Goal: Task Accomplishment & Management: Manage account settings

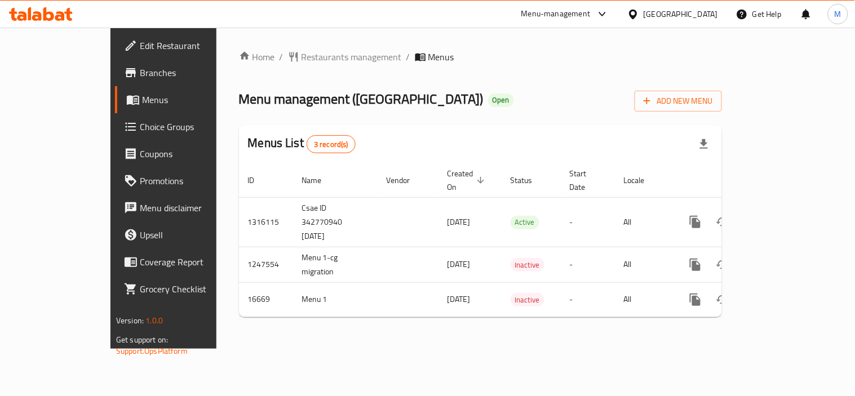
click at [688, 15] on div "United Arab Emirates" at bounding box center [681, 14] width 74 height 12
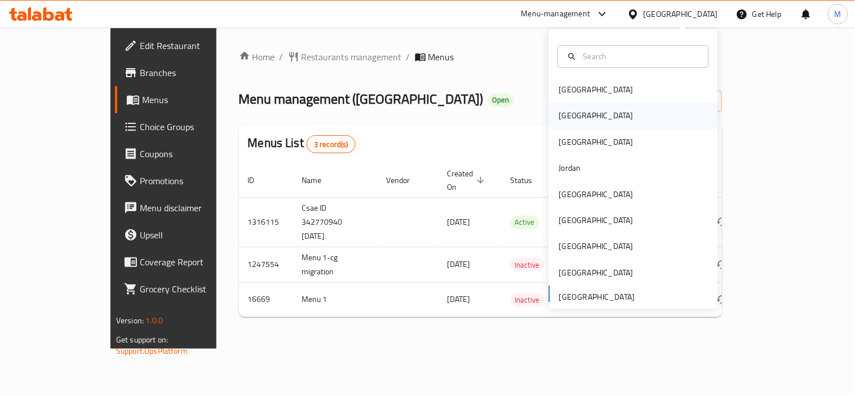
click at [599, 114] on div "[GEOGRAPHIC_DATA]" at bounding box center [633, 116] width 169 height 26
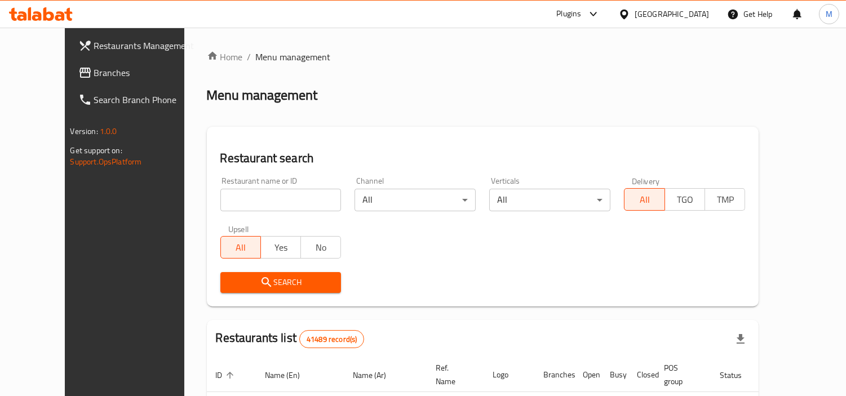
click at [277, 197] on input "search" at bounding box center [280, 200] width 121 height 23
paste input "654470"
type input "654470"
click button "Search" at bounding box center [280, 282] width 121 height 21
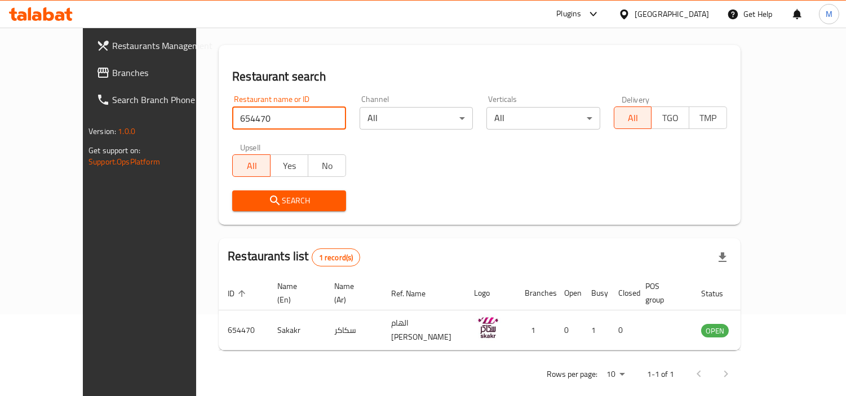
scroll to position [85, 0]
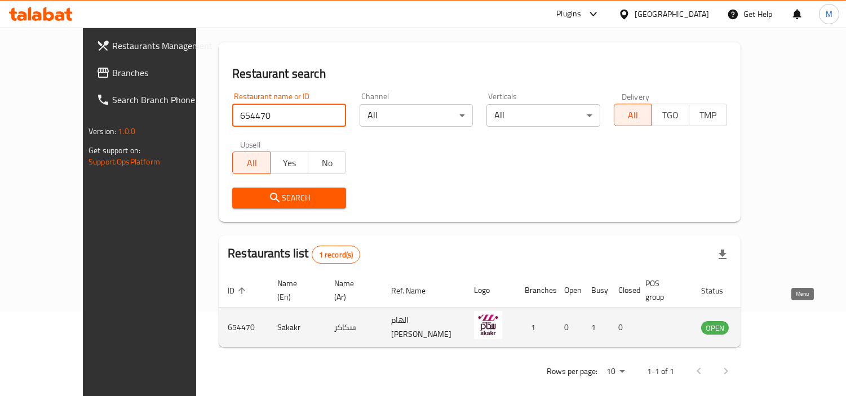
click at [774, 324] on icon "enhanced table" at bounding box center [767, 329] width 12 height 10
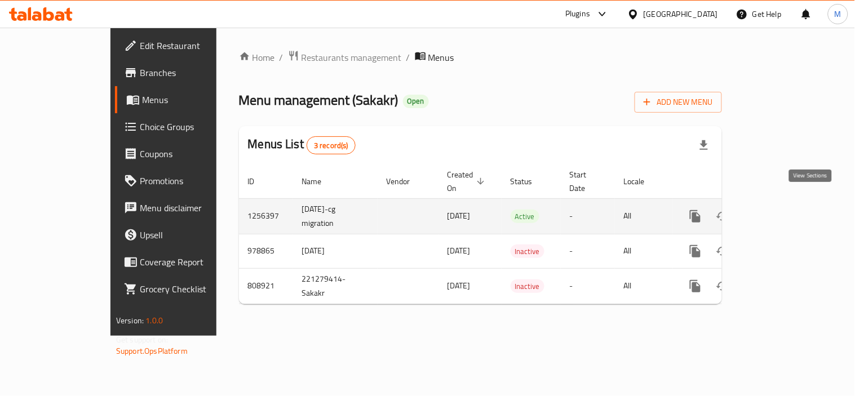
click at [784, 210] on icon "enhanced table" at bounding box center [777, 217] width 14 height 14
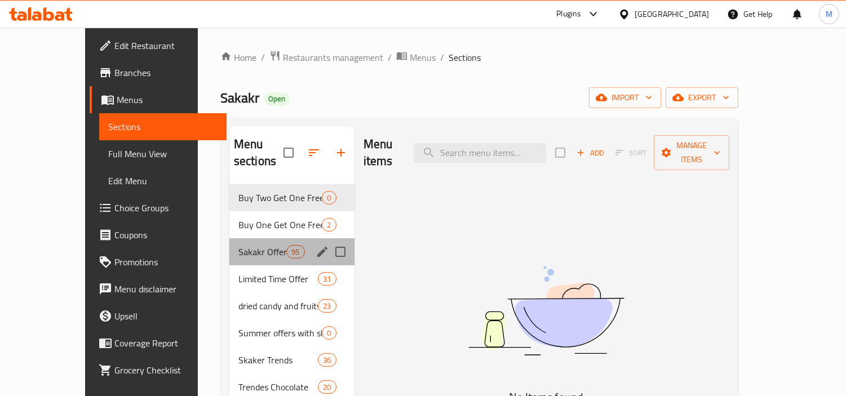
click at [255, 239] on div "Sakakr Offers And Offers Nearby Dates 95" at bounding box center [292, 252] width 125 height 27
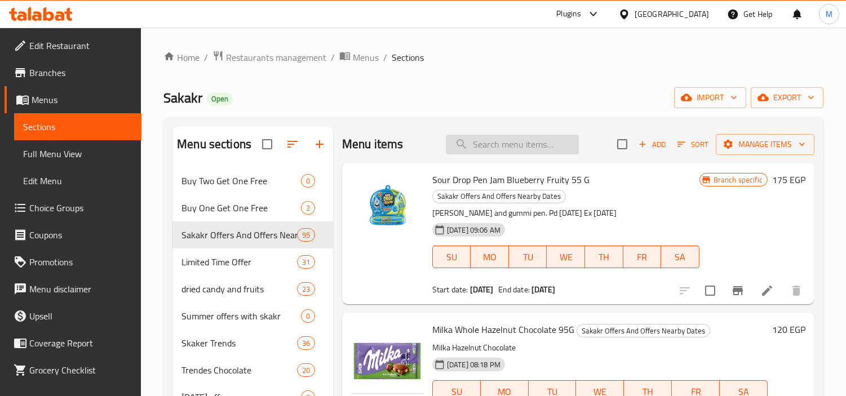
click at [493, 139] on input "search" at bounding box center [512, 145] width 133 height 20
paste input "ميلكا شوكولاتة ميلكينيس 100 جرام"
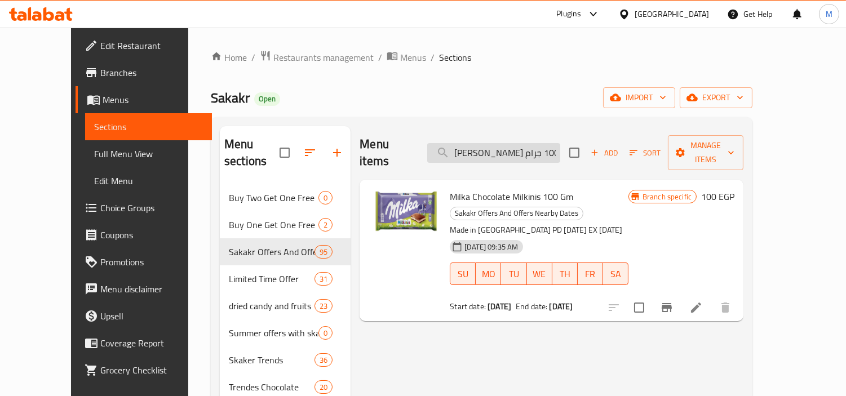
click at [522, 145] on input "ميلكا شوكولاتة ميلكينيس 100 جرام" at bounding box center [493, 153] width 133 height 20
paste input "جوسي دروب حلوى مطاطية وهلام حامض زرقاء 67 ج"
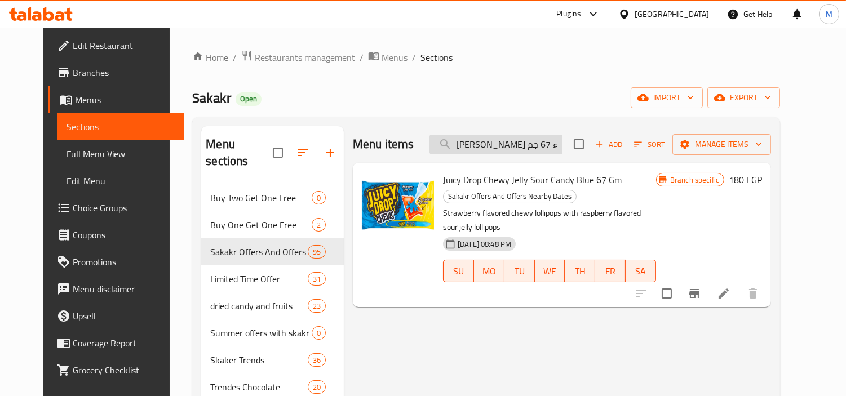
click at [512, 144] on input "جوسي دروب حلوى مطاطية وهلام حامض زرقاء 67 جم" at bounding box center [496, 145] width 133 height 20
paste input "فليب اند ديب بوش بوب توت العليق 25"
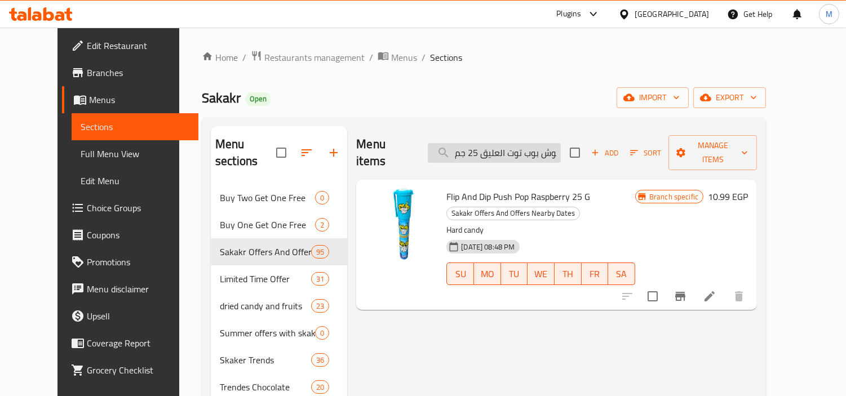
click at [540, 149] on input "فليب اند ديب بوش بوب توت العليق 25 جم" at bounding box center [494, 153] width 133 height 20
paste input "بسكويت نوتيلا إكس 3 ايطاليا 41 جرا"
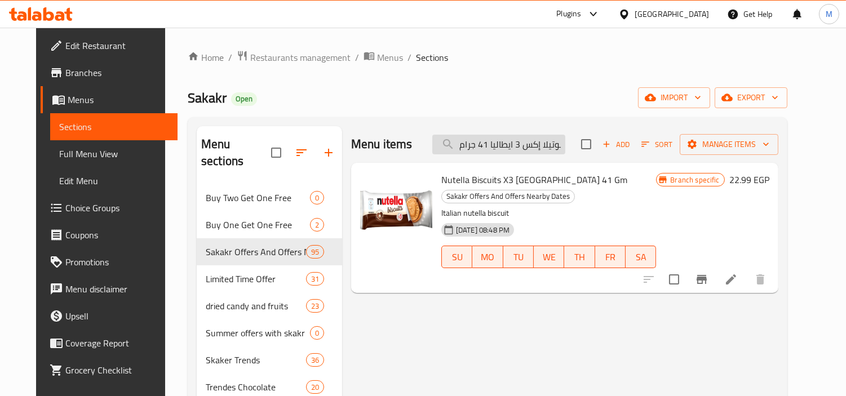
click at [520, 143] on input "بسكويت نوتيلا إكس 3 ايطاليا 41 جرام" at bounding box center [499, 145] width 133 height 20
paste input "نيكرز شوكولاتة بالحليب والكراميل مع الفول السوداني 45"
click at [520, 143] on input "سنيكرز شوكولاتة بالحليب والكراميل مع الفول السوداني 45جرام" at bounding box center [499, 145] width 133 height 20
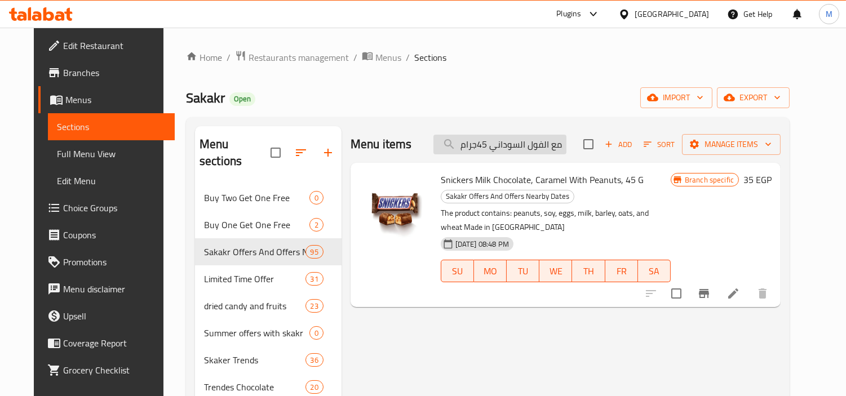
click at [554, 147] on input "سنيكرز شوكولاتة بالحليب والكراميل مع الفول السوداني 45جرام" at bounding box center [500, 145] width 133 height 20
paste input "كولاته ميلكا شوكو ويفر نوبلتانه ٣٠ ج"
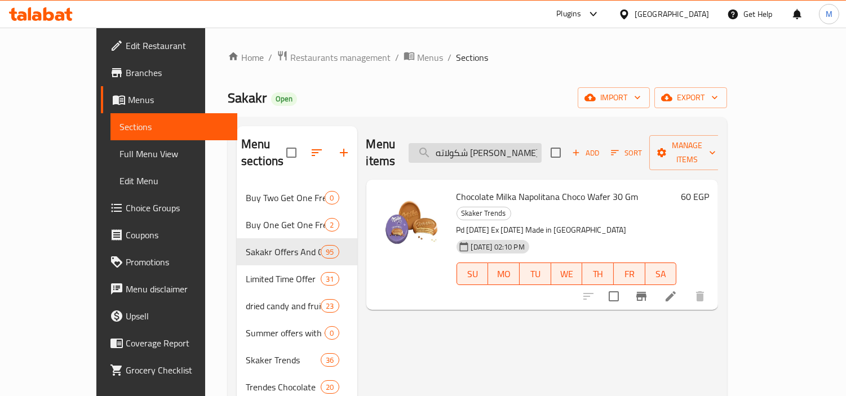
click at [509, 143] on input "شكولاته ميلكا شوكو ويفر نوبلتانه ٣٠ جم" at bounding box center [475, 153] width 133 height 20
paste input "فليب اند ديب بوش بوب كولا 25 جم"
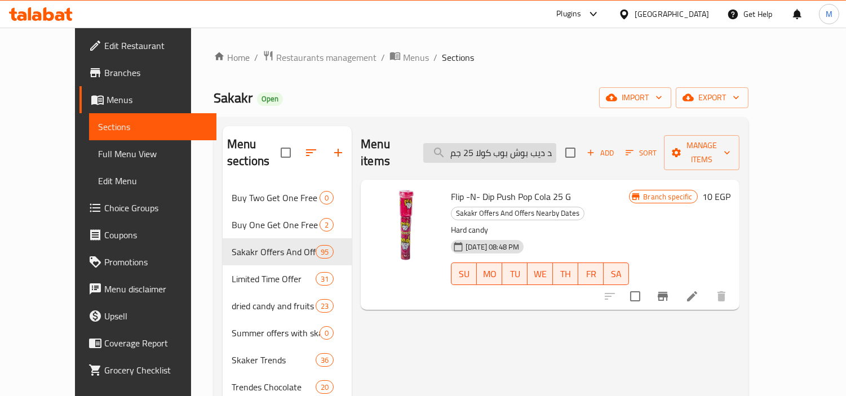
click at [546, 145] on input "فليب اند ديب بوش بوب كولا 25 جم" at bounding box center [489, 153] width 133 height 20
paste input "شوكولاته جزر 40 جرام"
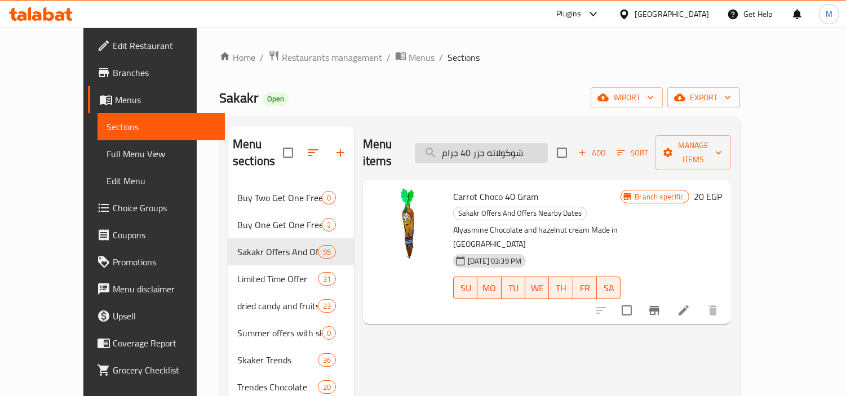
click at [506, 145] on input "شوكولاته جزر 40 جرام" at bounding box center [481, 153] width 133 height 20
paste input "با شوبس لوليز 9"
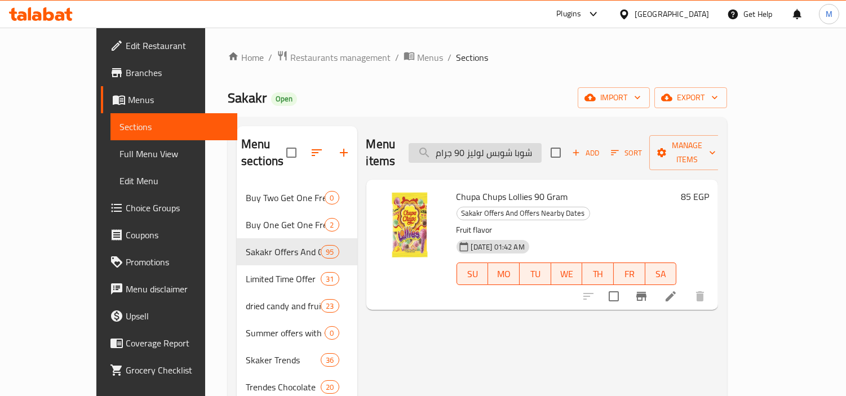
click at [542, 144] on input "شوبا شوبس لوليز 90 جرام" at bounding box center [475, 153] width 133 height 20
paste input "كيندر كاردز بحشوه الكاكاو والحليب 5 قطعة"
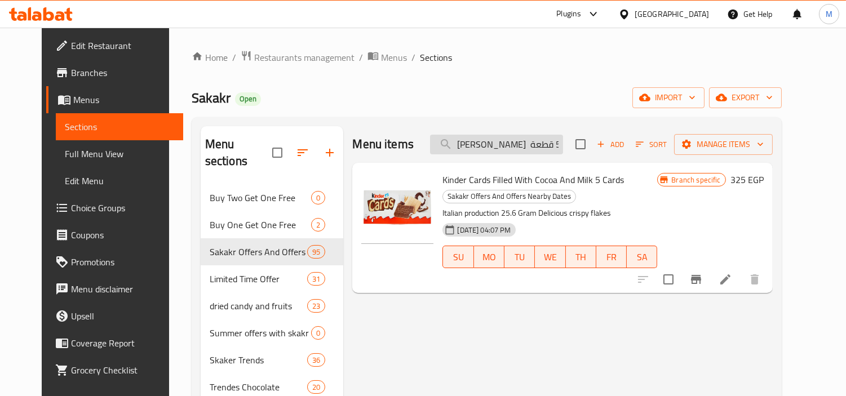
click at [547, 139] on input "كيندر كاردز بحشوه الكاكاو والحليب 5 قطعة" at bounding box center [496, 145] width 133 height 20
paste input "يلكا شوكو كاو 40 جرام"
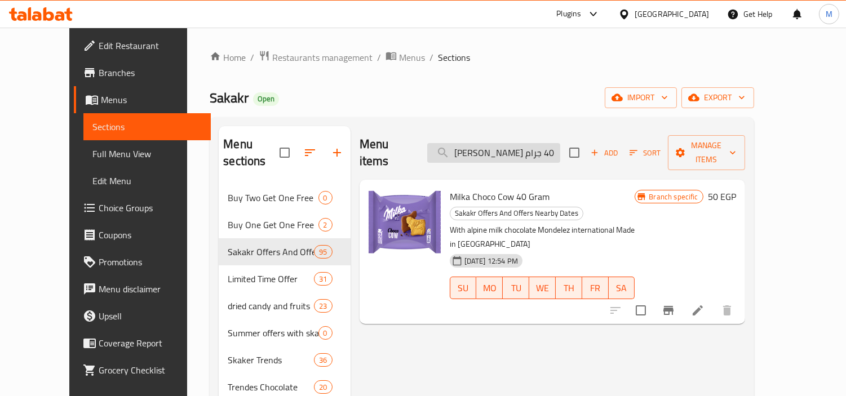
click at [553, 144] on input "ميلكا شوكو كاو 40 جرام" at bounding box center [493, 153] width 133 height 20
paste input "شوكولاته دايم 3 قطع"
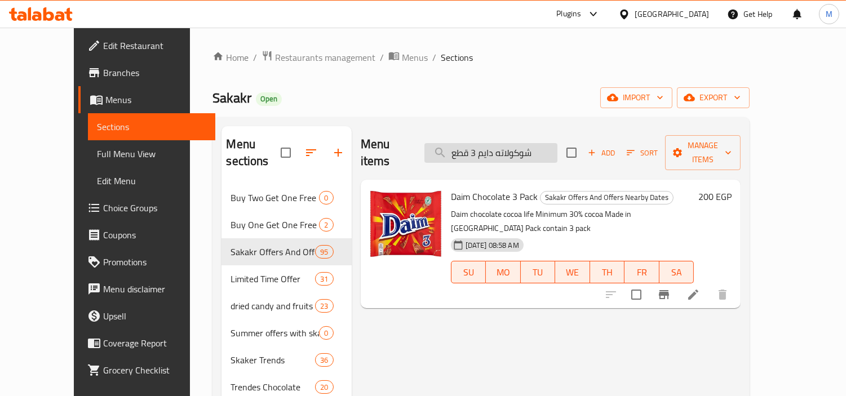
click at [527, 145] on input "شوكولاته دايم 3 قطع" at bounding box center [491, 153] width 133 height 20
paste input "ة نستله تركي بالفستق 60 جرام"
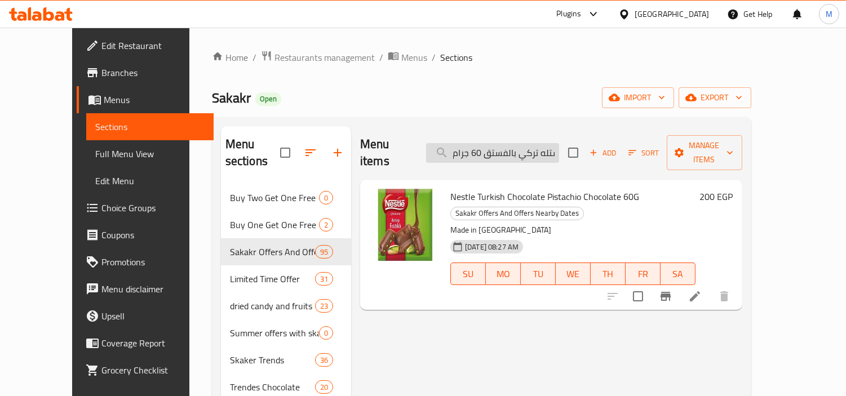
click at [534, 143] on input "شوكولاتة نستله تركي بالفستق 60 جرام" at bounding box center [492, 153] width 133 height 20
paste input "كوكيز العبد بالفانيليا وقطع الشيكولاته 105"
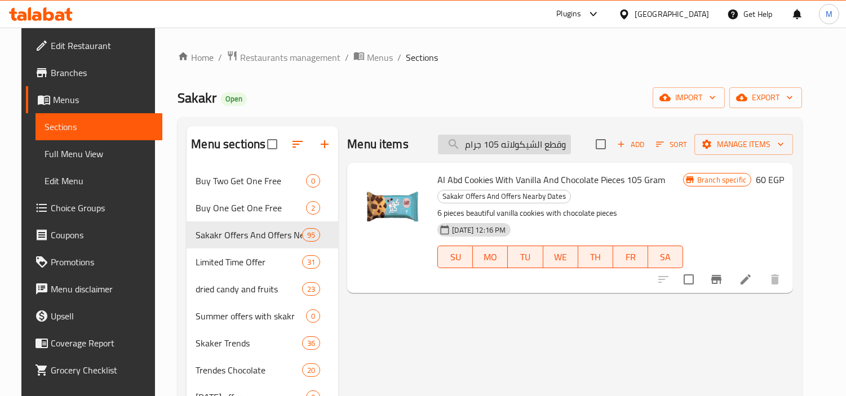
click at [539, 138] on input "كوكيز العبد بالفانيليا وقطع الشيكولاته 105 جرام" at bounding box center [504, 145] width 133 height 20
paste input "امارا بلس مع بسكويت الكاكاو المغطى بنكهة الشوكولاتة البيضاء 6 قطعه"
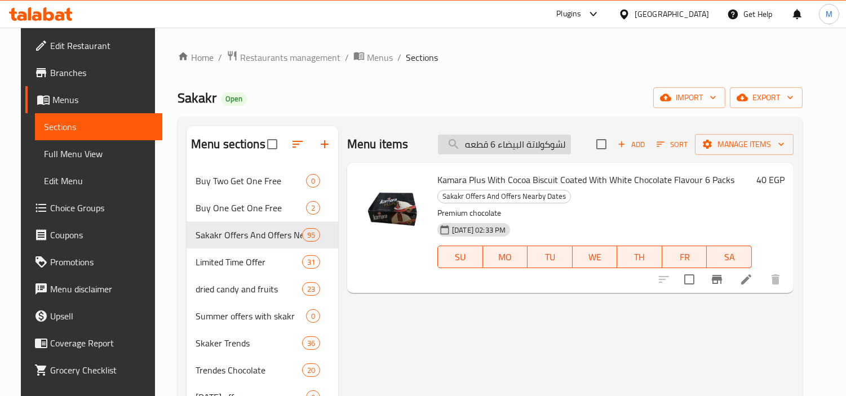
click at [555, 142] on input "كامارا بلس مع بسكويت الكاكاو المغطى بنكهة الشوكولاتة البيضاء 6 قطعه" at bounding box center [504, 145] width 133 height 20
paste input "سكيتلز تروبيكال 136 جرام"
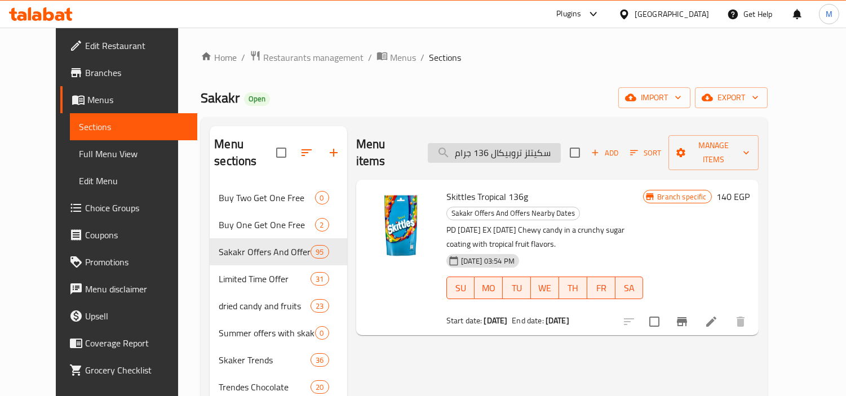
click at [523, 145] on input "سكيتلز تروبيكال 136 جرام" at bounding box center [494, 153] width 133 height 20
paste input "ويفر نوتيلا بي ريدي 22"
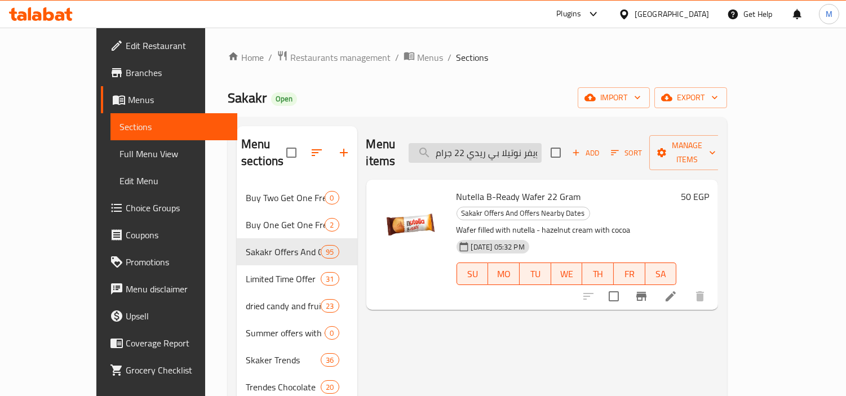
click at [536, 143] on input "ويفر نوتيلا بي ريدي 22 جرام" at bounding box center [475, 153] width 133 height 20
paste input "يلكا شوكولاتة ميلكينيس 100"
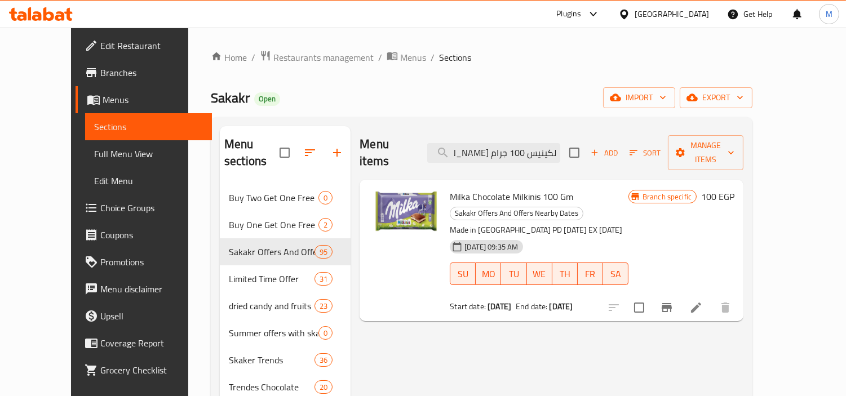
type input "ميلكا شوكولاتة ميلكينيس 100 جرام"
click at [702, 303] on icon at bounding box center [696, 308] width 10 height 10
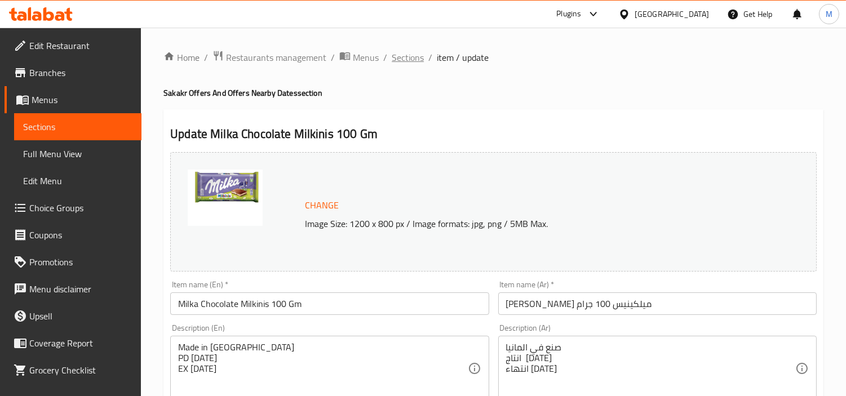
click at [409, 60] on span "Sections" at bounding box center [408, 58] width 32 height 14
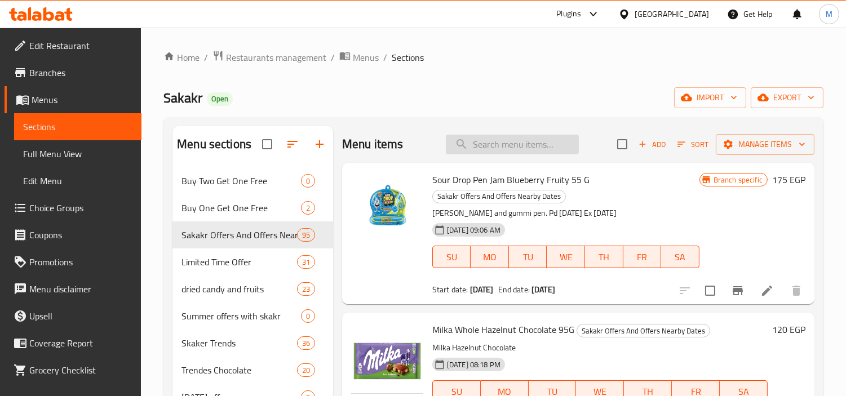
click at [500, 139] on input "search" at bounding box center [512, 145] width 133 height 20
paste input "688519"
type input "688519"
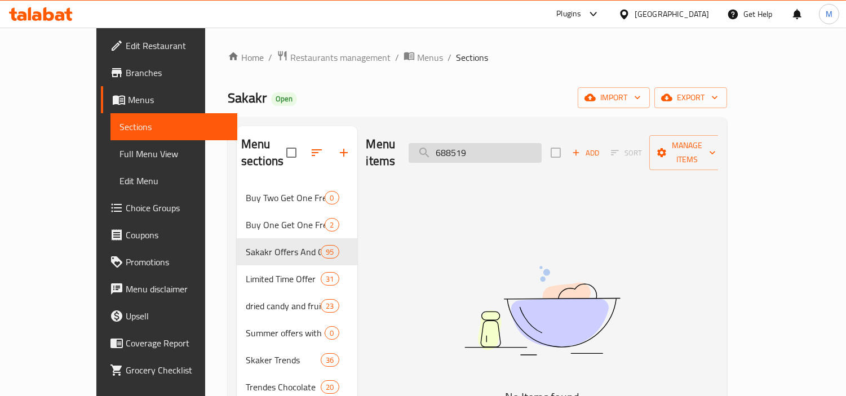
click at [518, 143] on input "688519" at bounding box center [475, 153] width 133 height 20
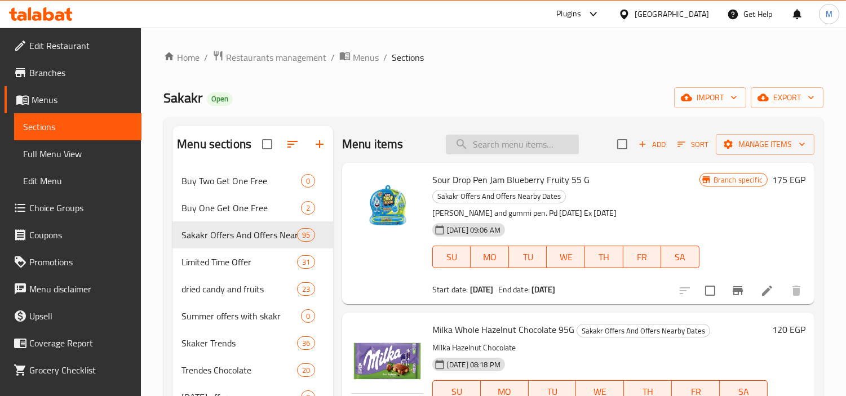
click at [520, 148] on input "search" at bounding box center [512, 145] width 133 height 20
paste input "ميلكا شوكولاتة ميلكينيس 100 جرام"
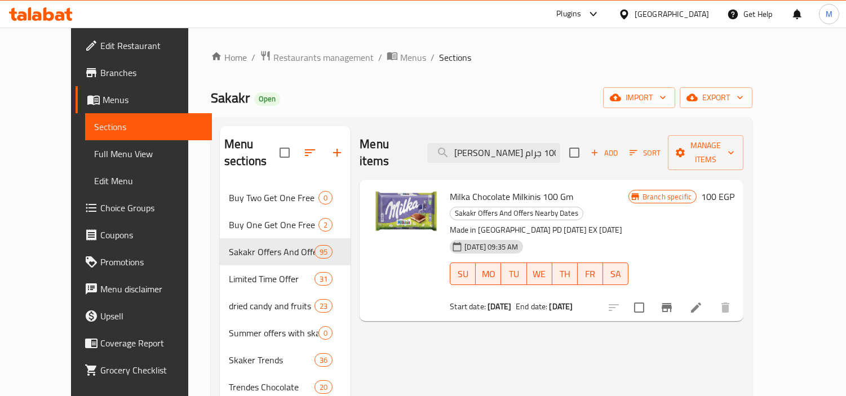
drag, startPoint x: 552, startPoint y: 269, endPoint x: 602, endPoint y: 269, distance: 50.2
click at [602, 301] on div "Start date: 14-10-2025 End date: 26-10-2025" at bounding box center [539, 306] width 179 height 11
drag, startPoint x: 550, startPoint y: 271, endPoint x: 595, endPoint y: 272, distance: 45.1
click at [595, 301] on div "Start date: 14-10-2025 End date: 26-10-2025" at bounding box center [539, 306] width 179 height 11
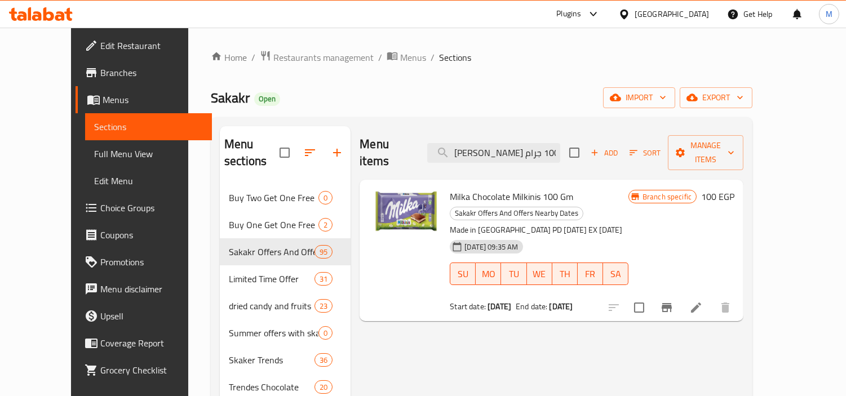
click at [595, 301] on div "Start date: 14-10-2025 End date: 26-10-2025" at bounding box center [539, 306] width 179 height 11
click at [520, 143] on input "ميلكا شوكولاتة ميلكينيس 100 جرام" at bounding box center [493, 153] width 133 height 20
paste input "ليب اند ديب بوش بوب توت العليق 25 ج"
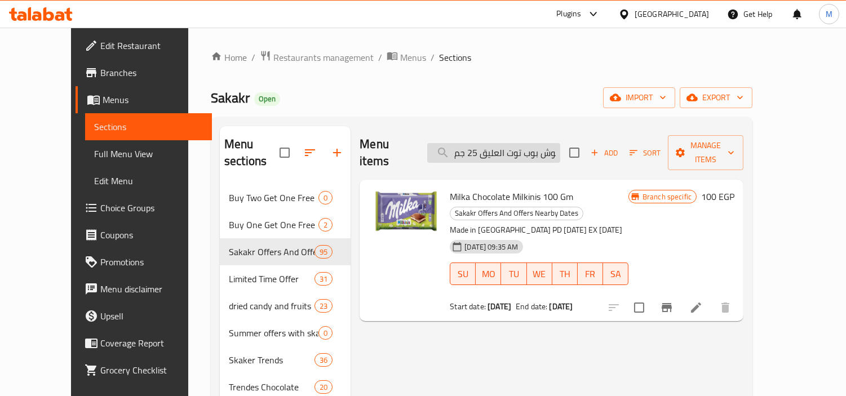
scroll to position [0, 52]
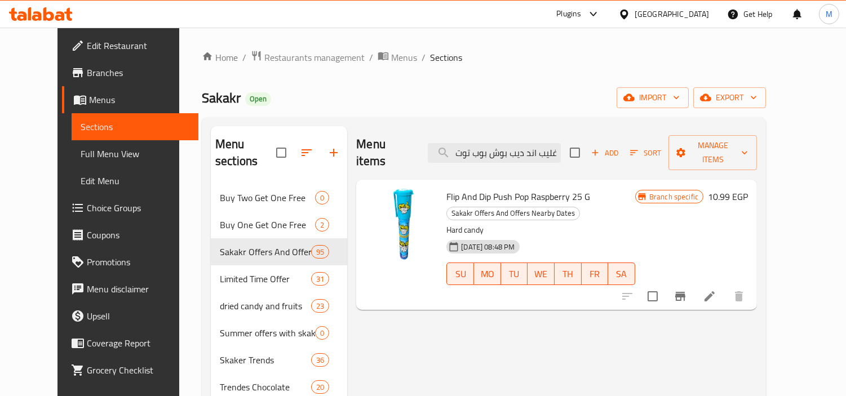
type input "فليب اند ديب بوش بوب توت العليق 25 جم"
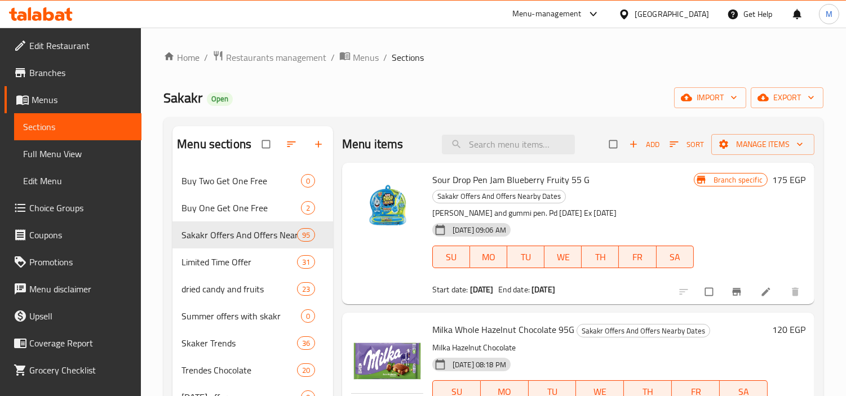
click at [582, 16] on div "Menu-management" at bounding box center [547, 14] width 69 height 14
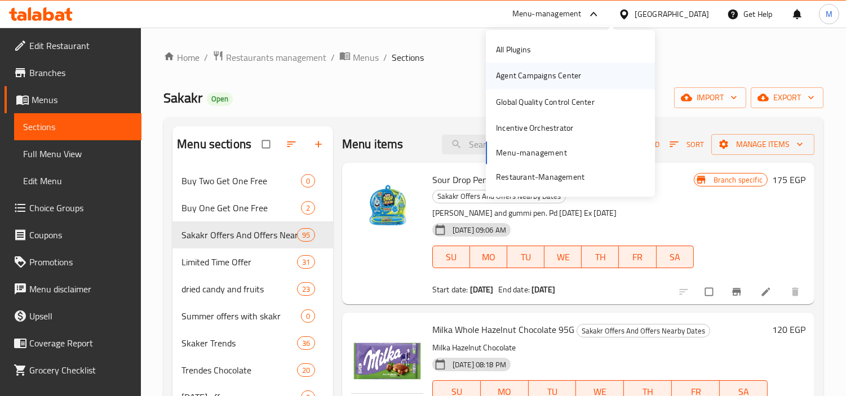
click at [552, 77] on div "Agent Campaigns Center" at bounding box center [538, 76] width 85 height 12
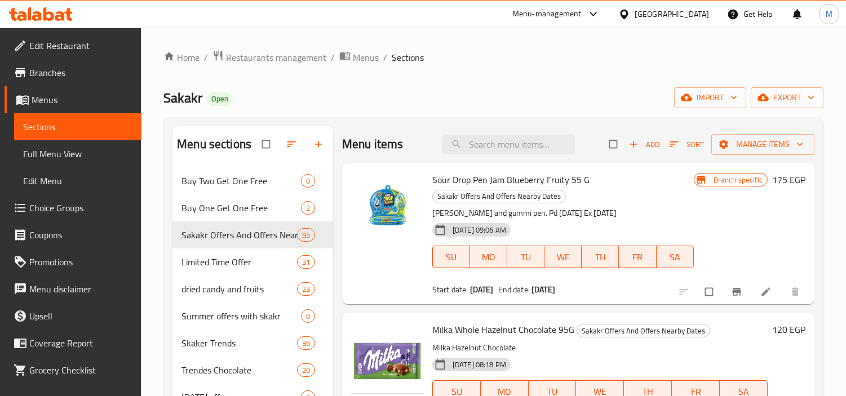
click at [53, 73] on span "Branches" at bounding box center [80, 73] width 103 height 14
